Goal: Task Accomplishment & Management: Use online tool/utility

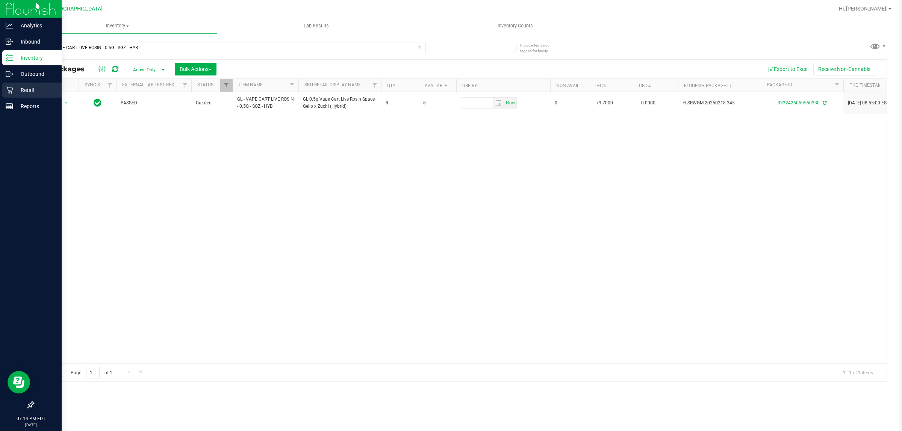
type input "GL - VAPE CART LIVE ROSIN - 0.5G - SGZ - HYB"
click at [8, 88] on icon at bounding box center [9, 90] width 7 height 7
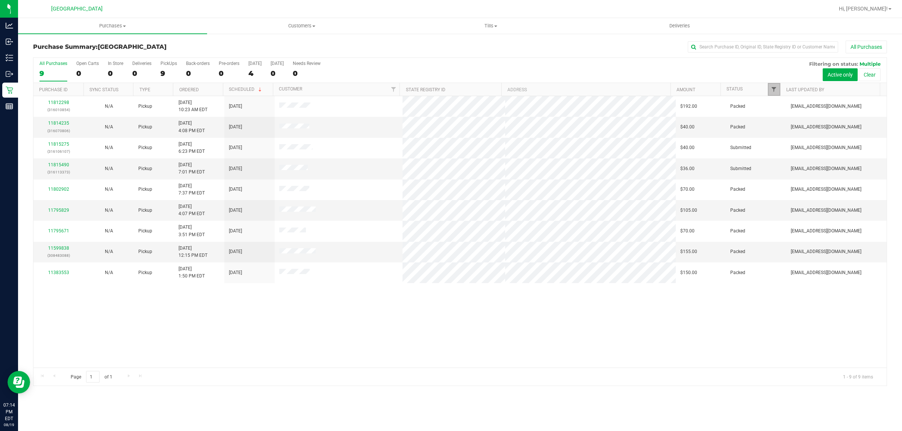
click at [773, 91] on span "Filter" at bounding box center [774, 89] width 6 height 6
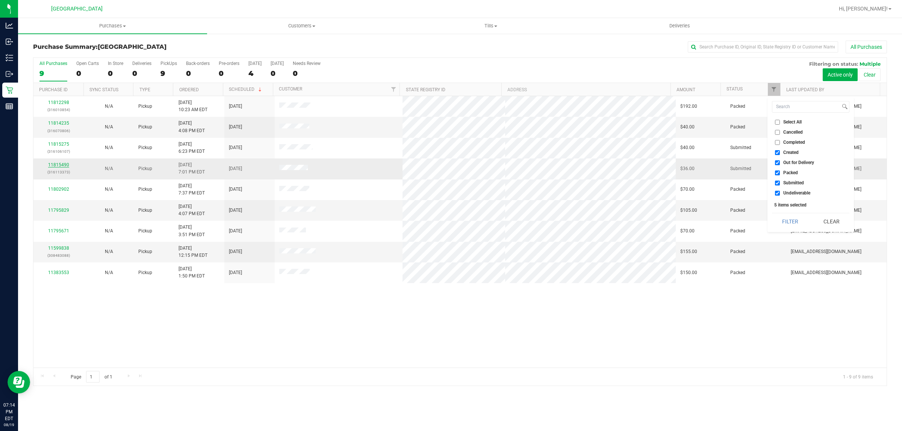
click at [65, 164] on link "11815490" at bounding box center [58, 164] width 21 height 5
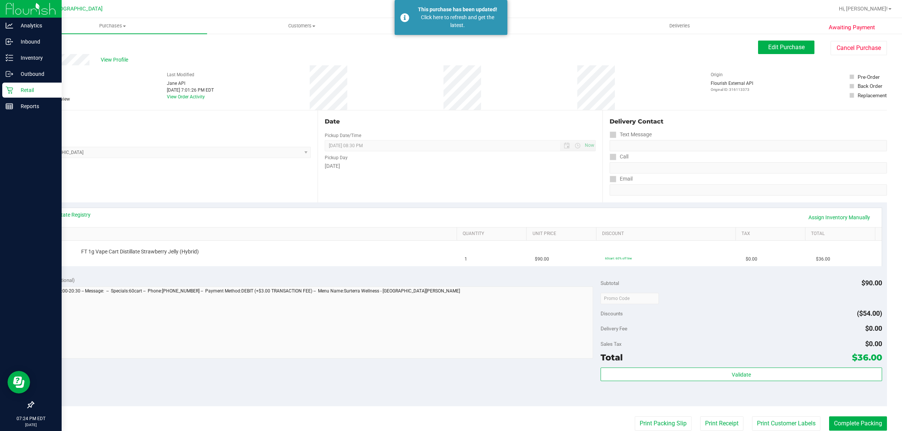
click at [8, 89] on icon at bounding box center [9, 90] width 7 height 7
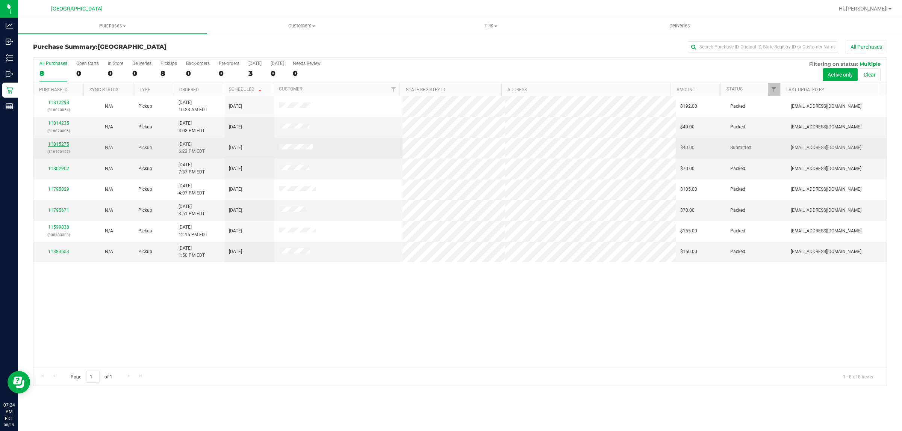
click at [65, 145] on link "11815275" at bounding box center [58, 144] width 21 height 5
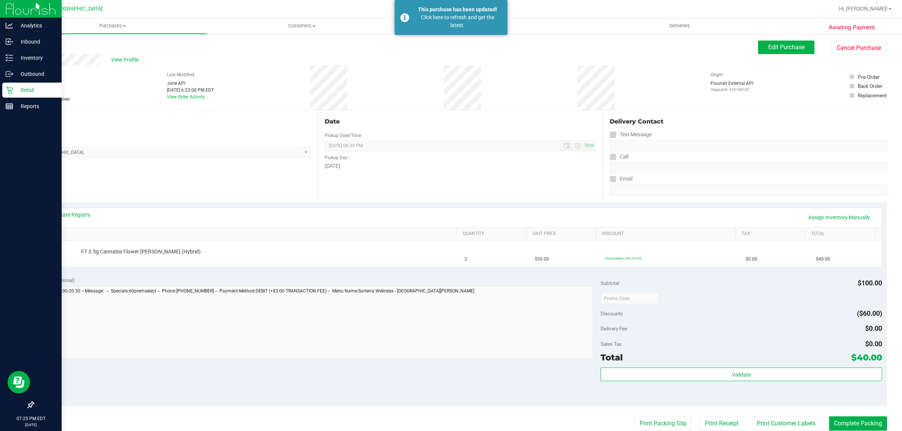
click at [12, 90] on icon at bounding box center [9, 90] width 7 height 7
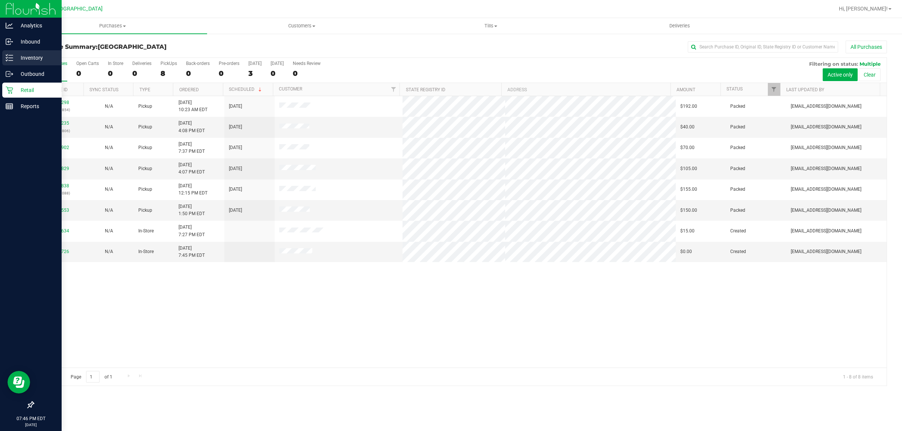
click at [29, 60] on p "Inventory" at bounding box center [35, 57] width 45 height 9
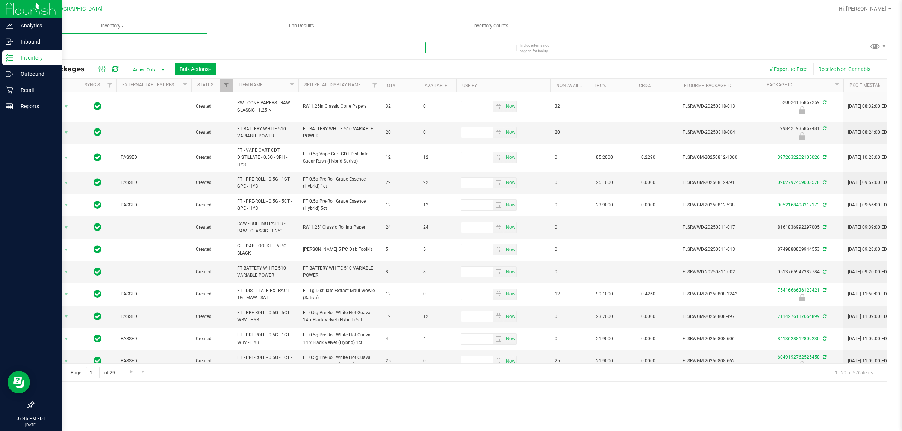
click at [91, 53] on input "text" at bounding box center [229, 47] width 393 height 11
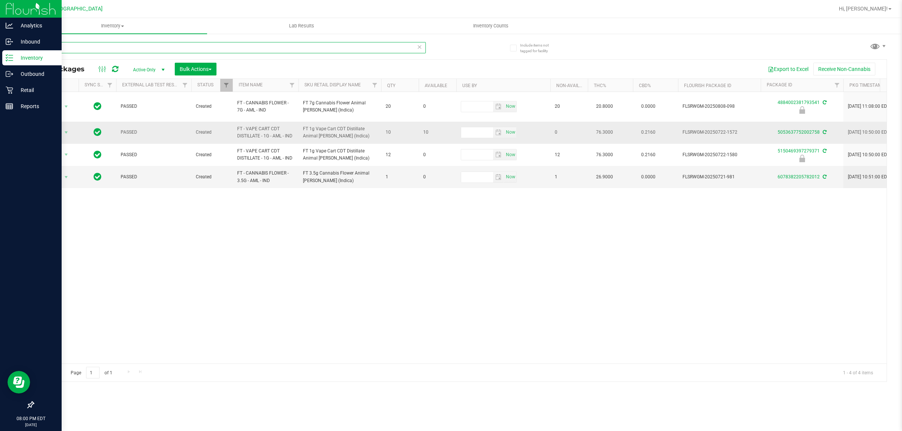
type input "a"
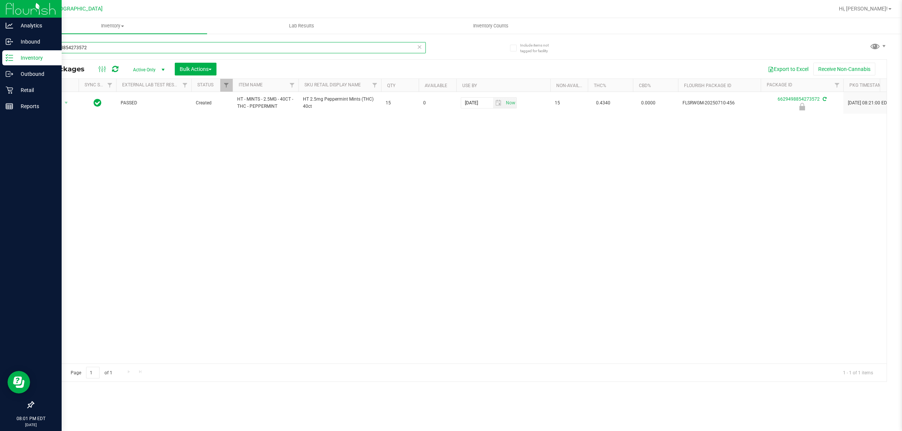
click at [0, 14] on div "Analytics Inbound Inventory Outbound Retail Reports 08:01 PM EDT [DATE] 08/19 […" at bounding box center [451, 215] width 902 height 431
type input "3551256025286187"
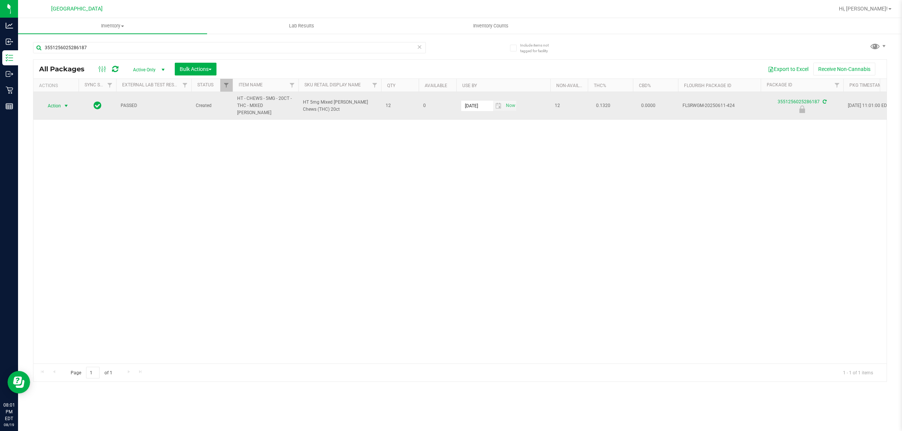
click at [65, 103] on span "select" at bounding box center [66, 106] width 6 height 6
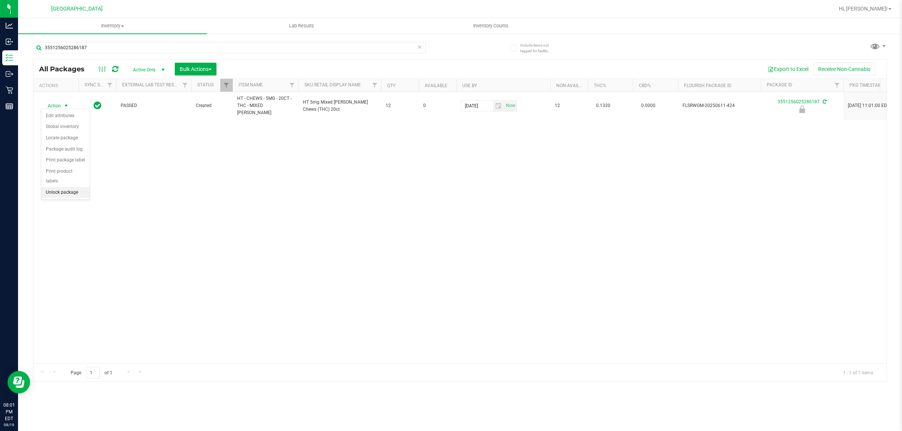
click at [66, 187] on li "Unlock package" at bounding box center [65, 192] width 48 height 11
click at [874, 11] on span "Hi, [PERSON_NAME]!" at bounding box center [863, 9] width 49 height 6
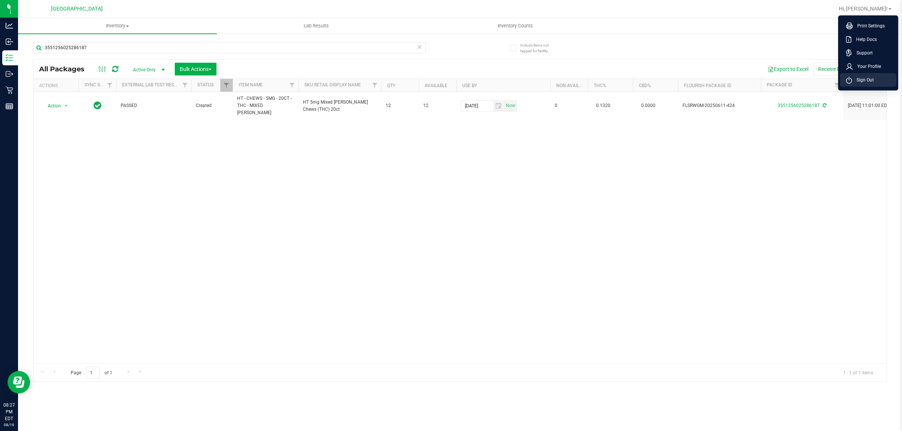
click at [862, 77] on span "Sign Out" at bounding box center [863, 80] width 22 height 8
